Goal: Find specific page/section

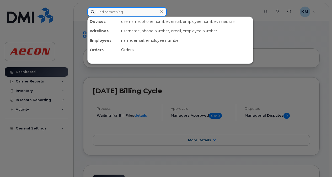
click at [129, 13] on input at bounding box center [126, 11] width 79 height 9
paste input "2042322954"
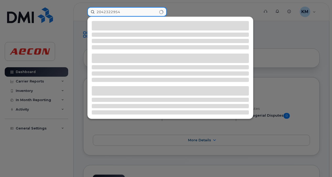
type input "2042322954"
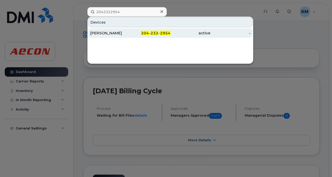
click at [127, 30] on div "[PERSON_NAME]" at bounding box center [110, 32] width 40 height 9
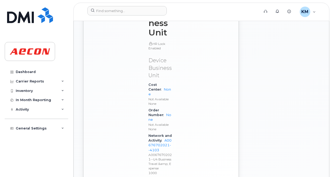
scroll to position [413, 0]
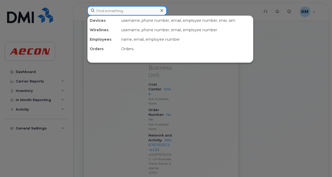
click at [104, 12] on input at bounding box center [126, 10] width 79 height 9
paste input "[PHONE_NUMBER]"
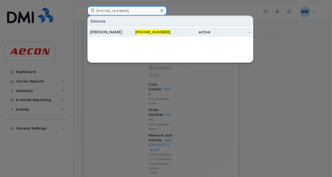
type input "[PHONE_NUMBER]"
click at [118, 29] on div "[PERSON_NAME]" at bounding box center [110, 31] width 40 height 9
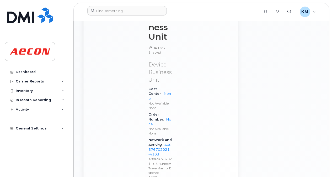
scroll to position [441, 0]
